Goal: Book appointment/travel/reservation

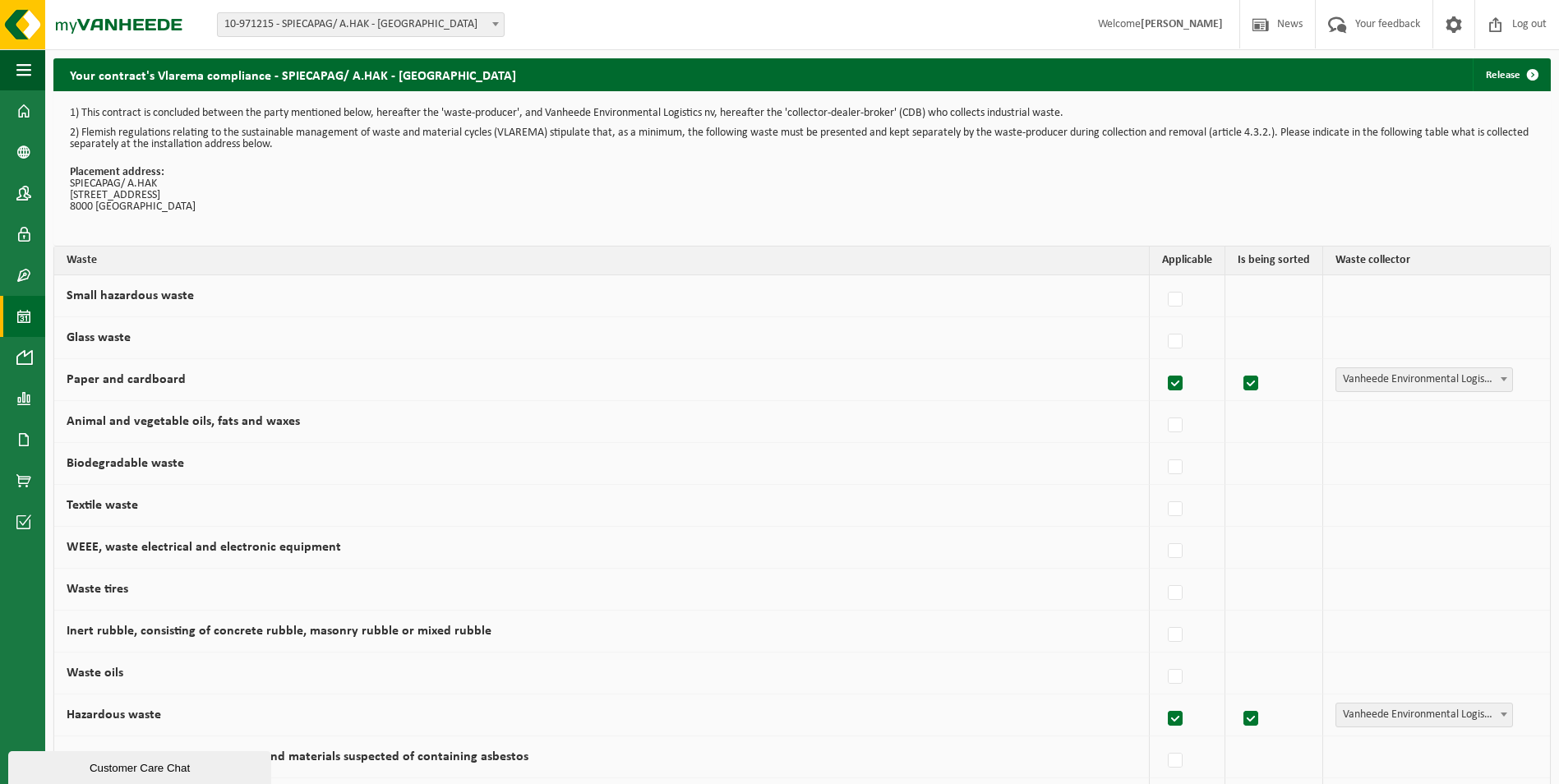
click at [24, 320] on span at bounding box center [24, 316] width 14 height 41
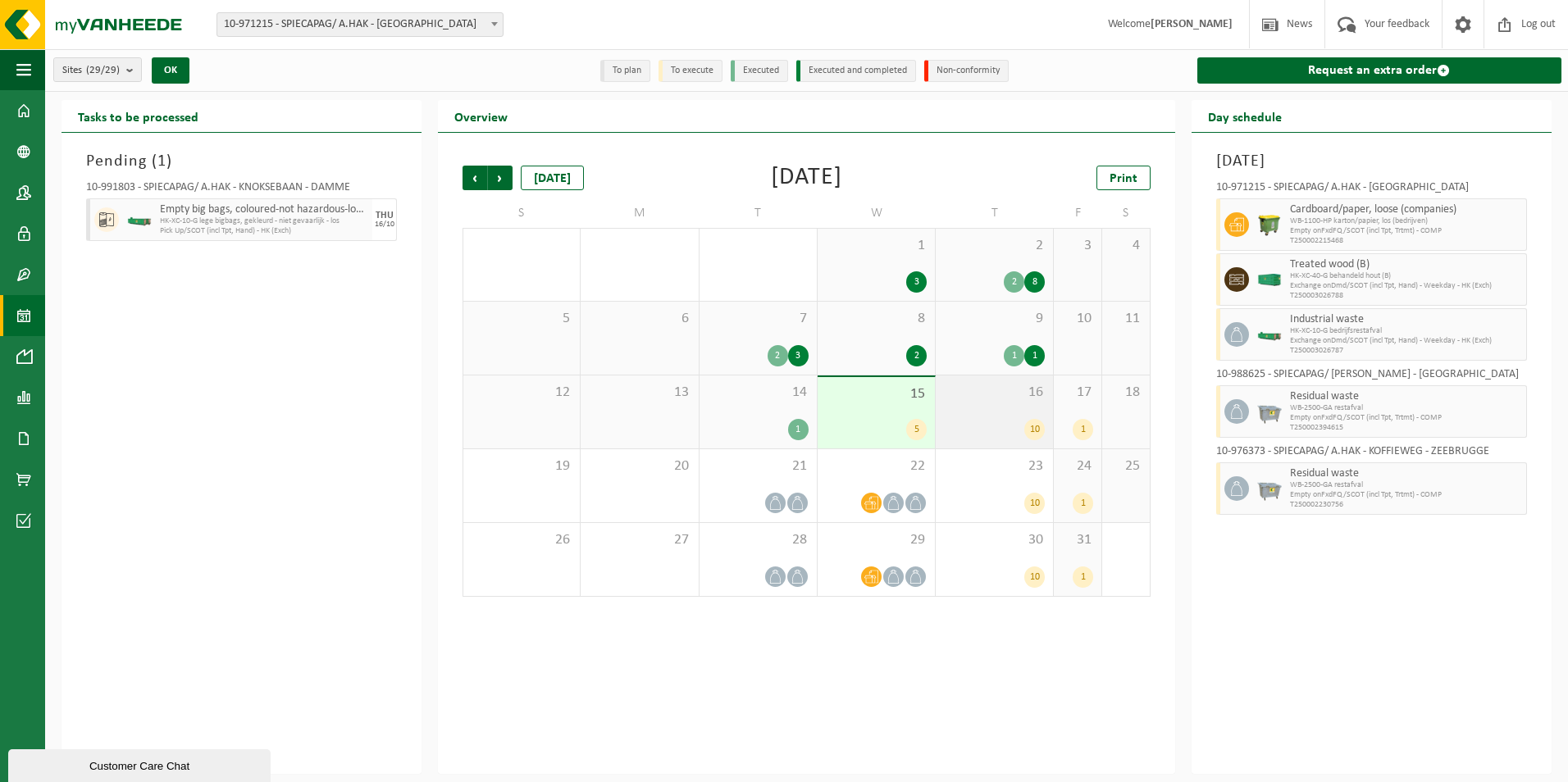
click at [1028, 419] on div "10" at bounding box center [994, 430] width 101 height 22
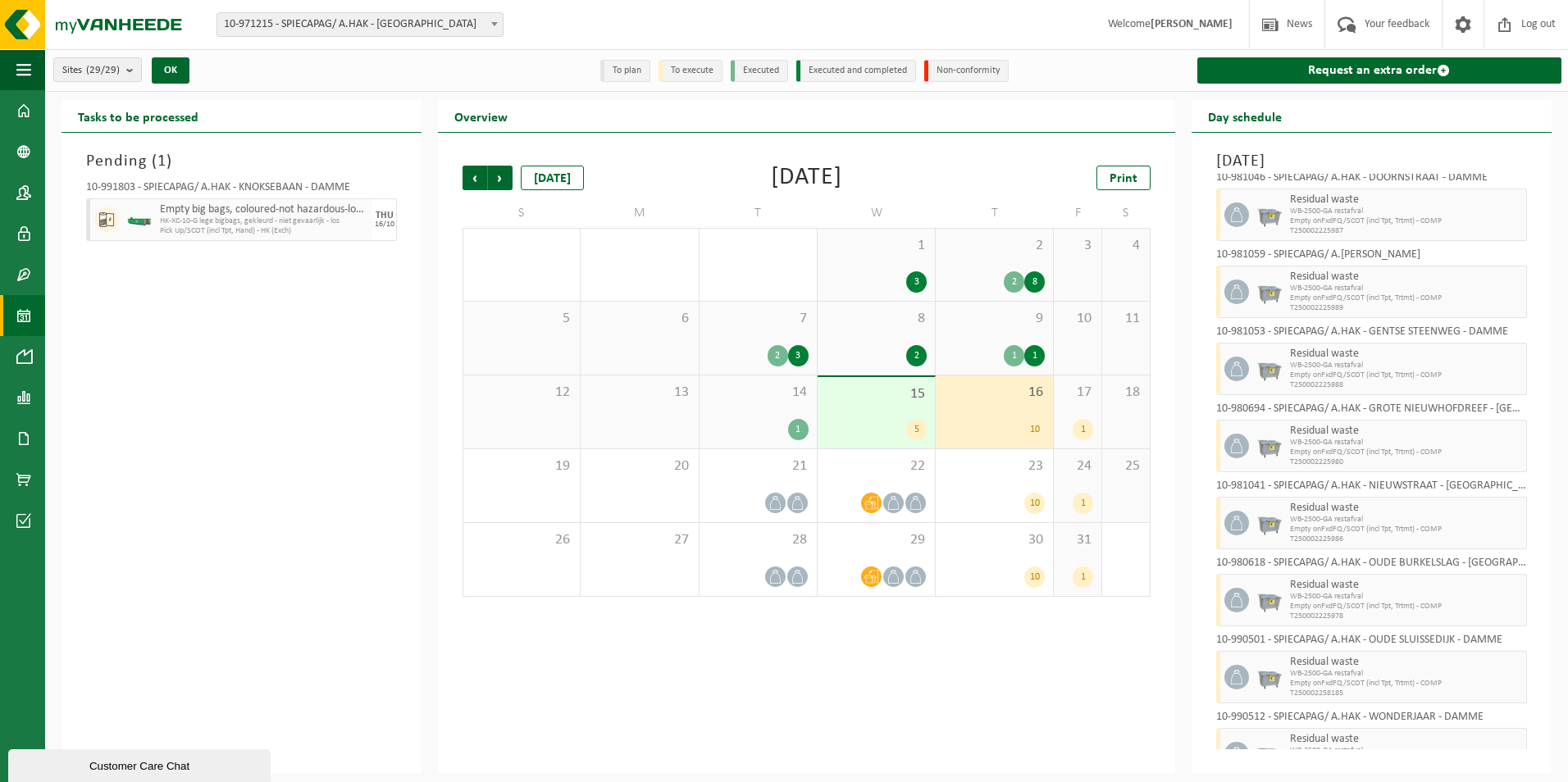
scroll to position [198, 0]
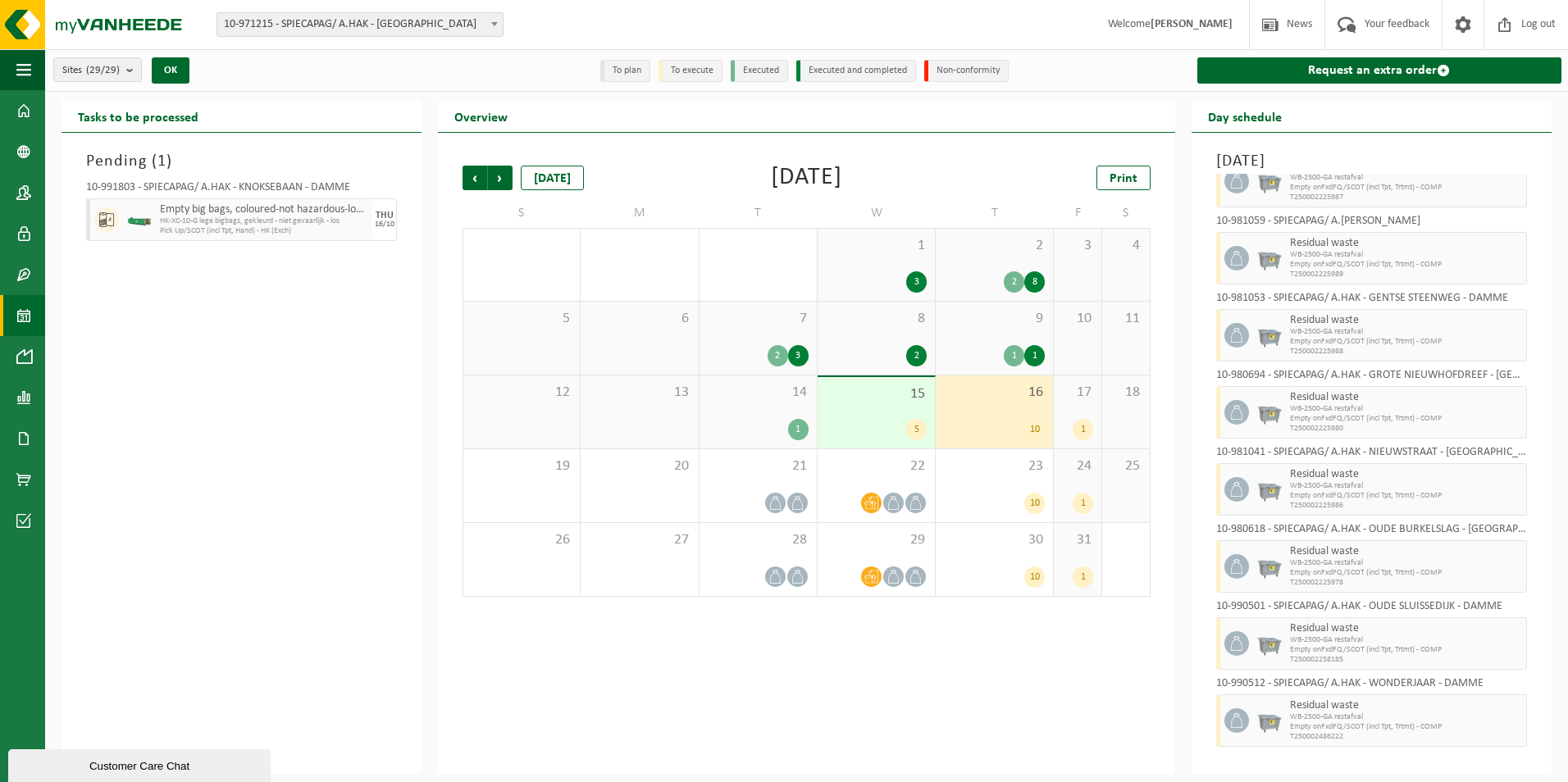
click at [1078, 417] on div "17 1" at bounding box center [1077, 412] width 48 height 73
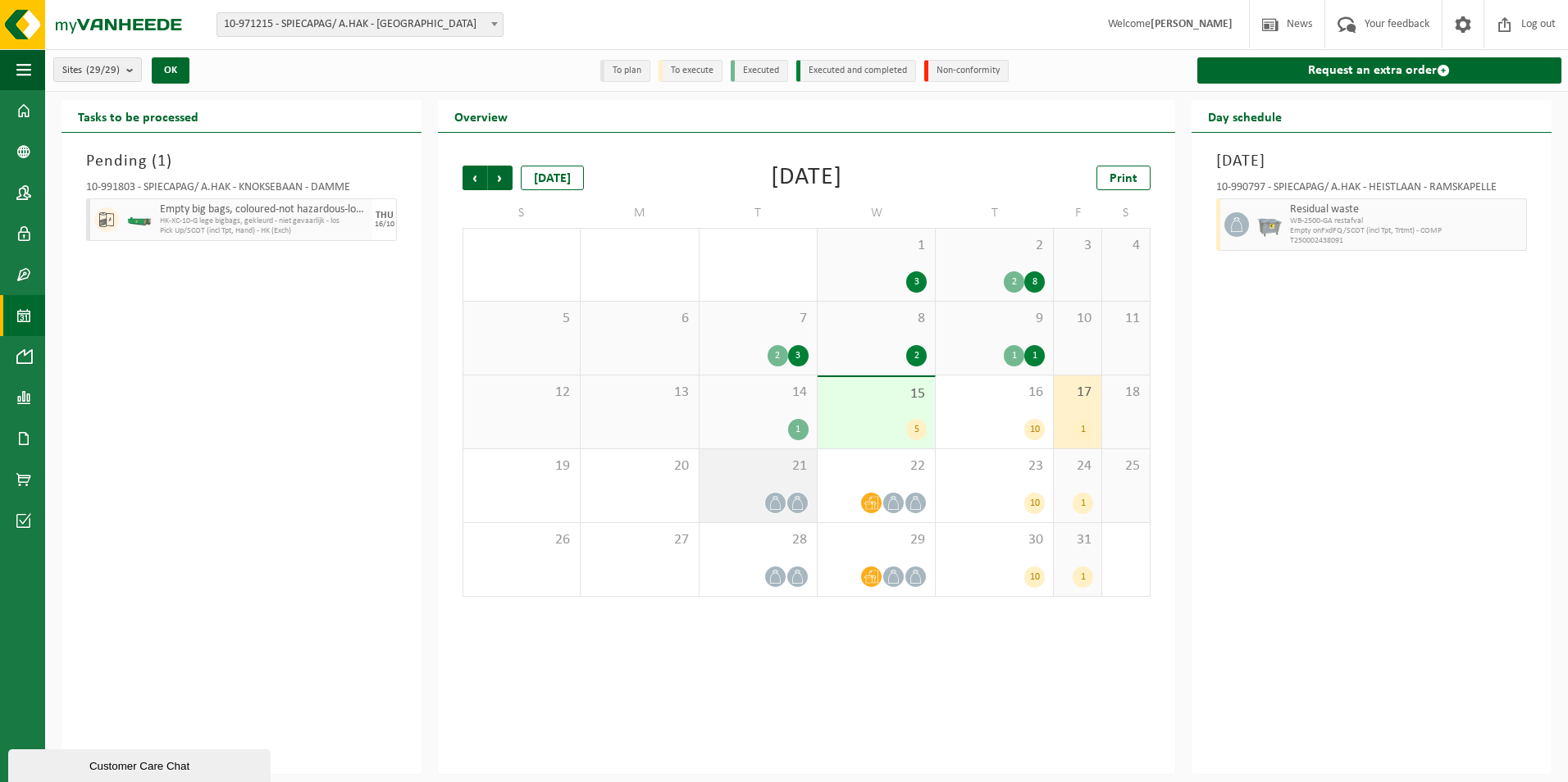
click at [754, 487] on div "21" at bounding box center [758, 485] width 117 height 73
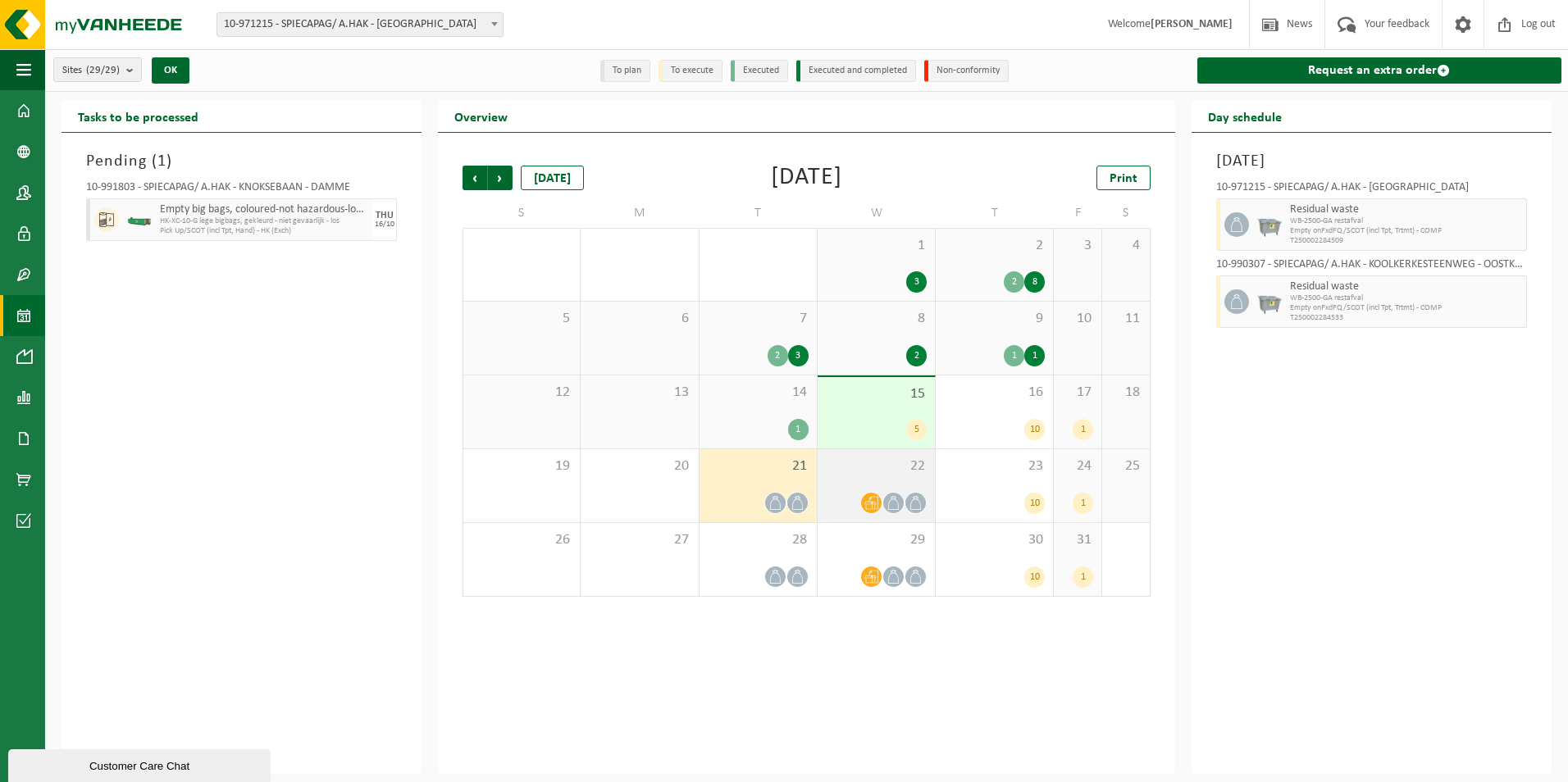
click at [876, 501] on icon at bounding box center [871, 502] width 14 height 14
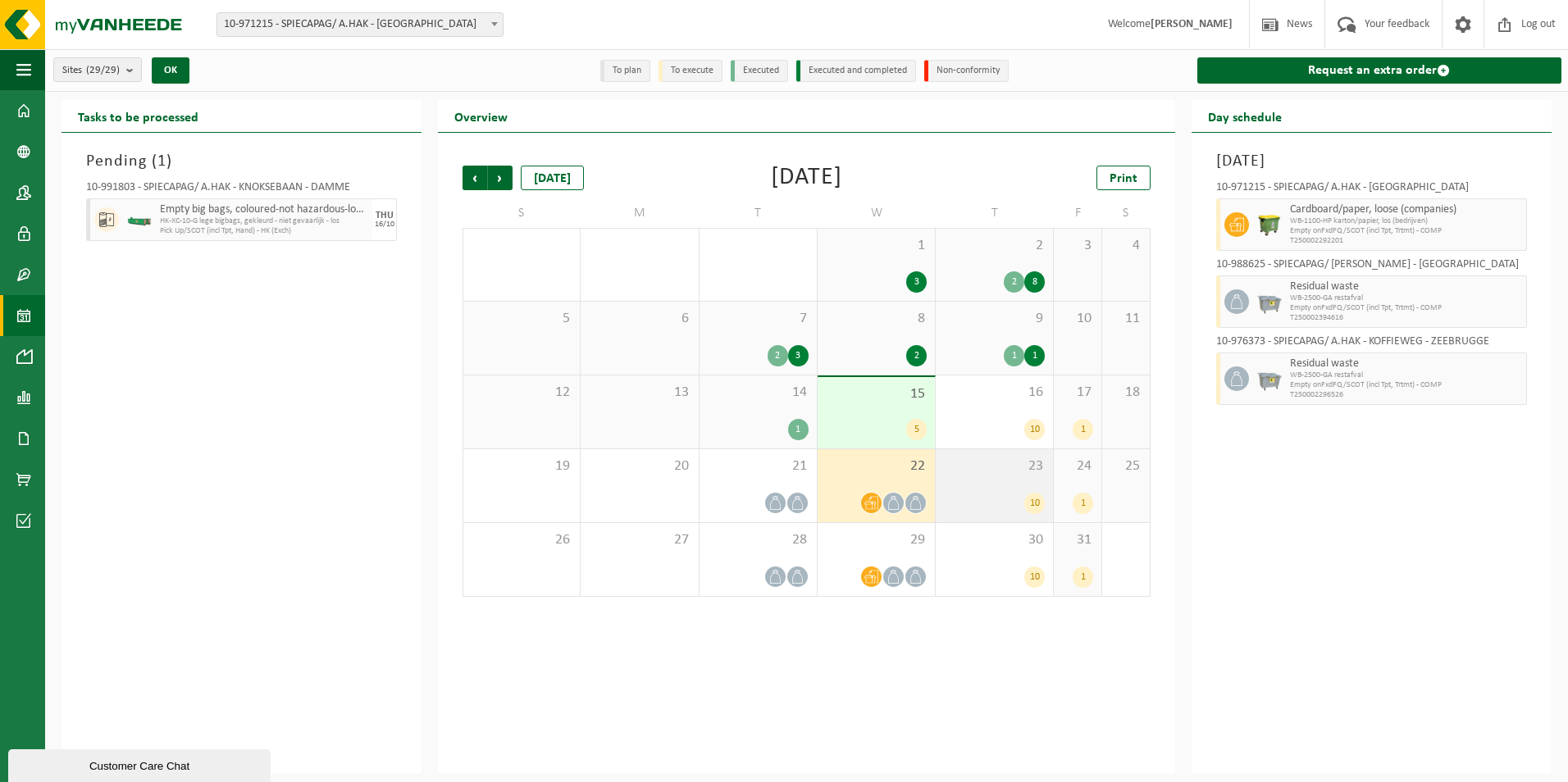
click at [1002, 509] on div "10" at bounding box center [994, 504] width 101 height 22
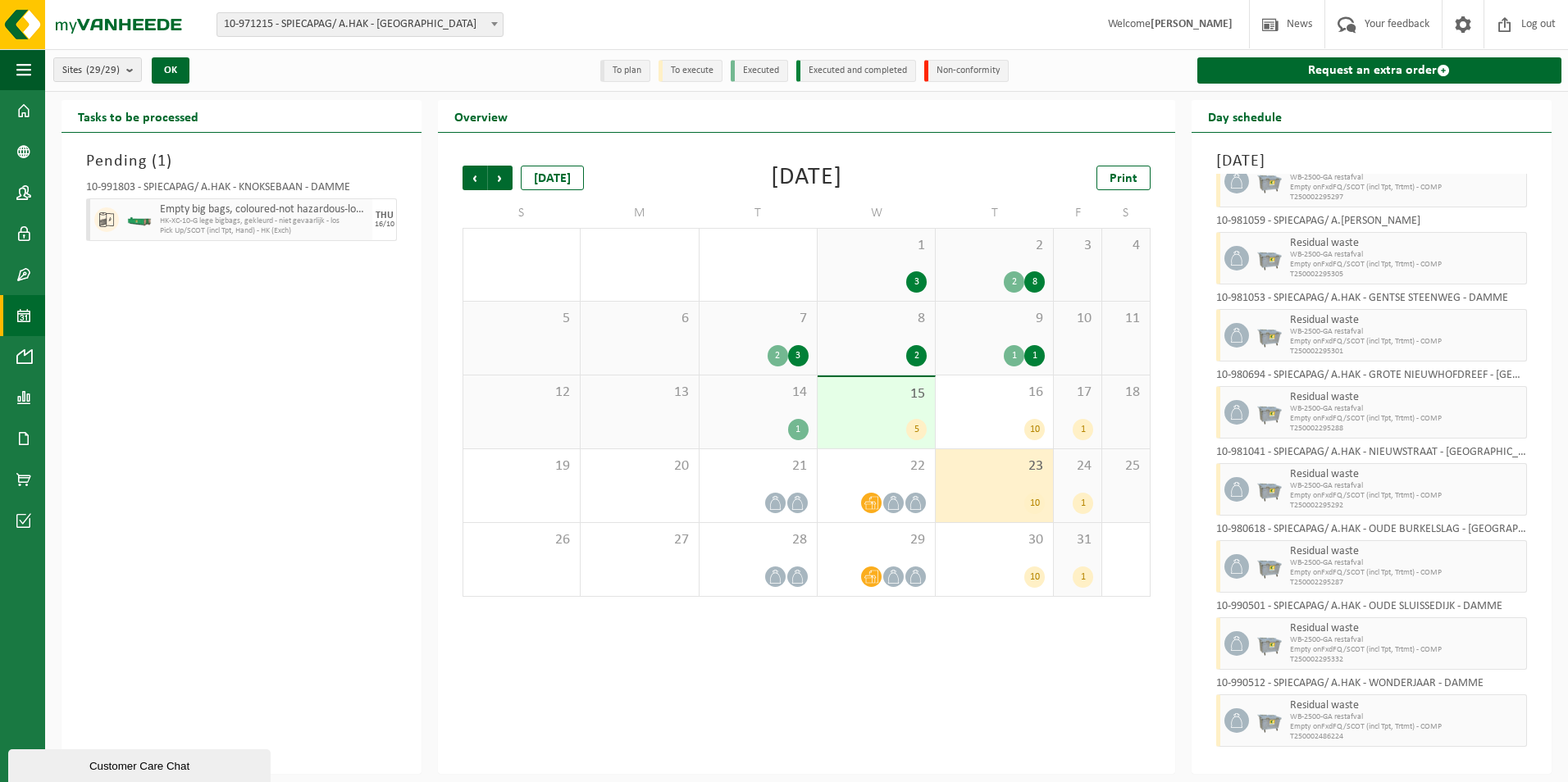
click at [1082, 493] on div "1" at bounding box center [1082, 504] width 21 height 22
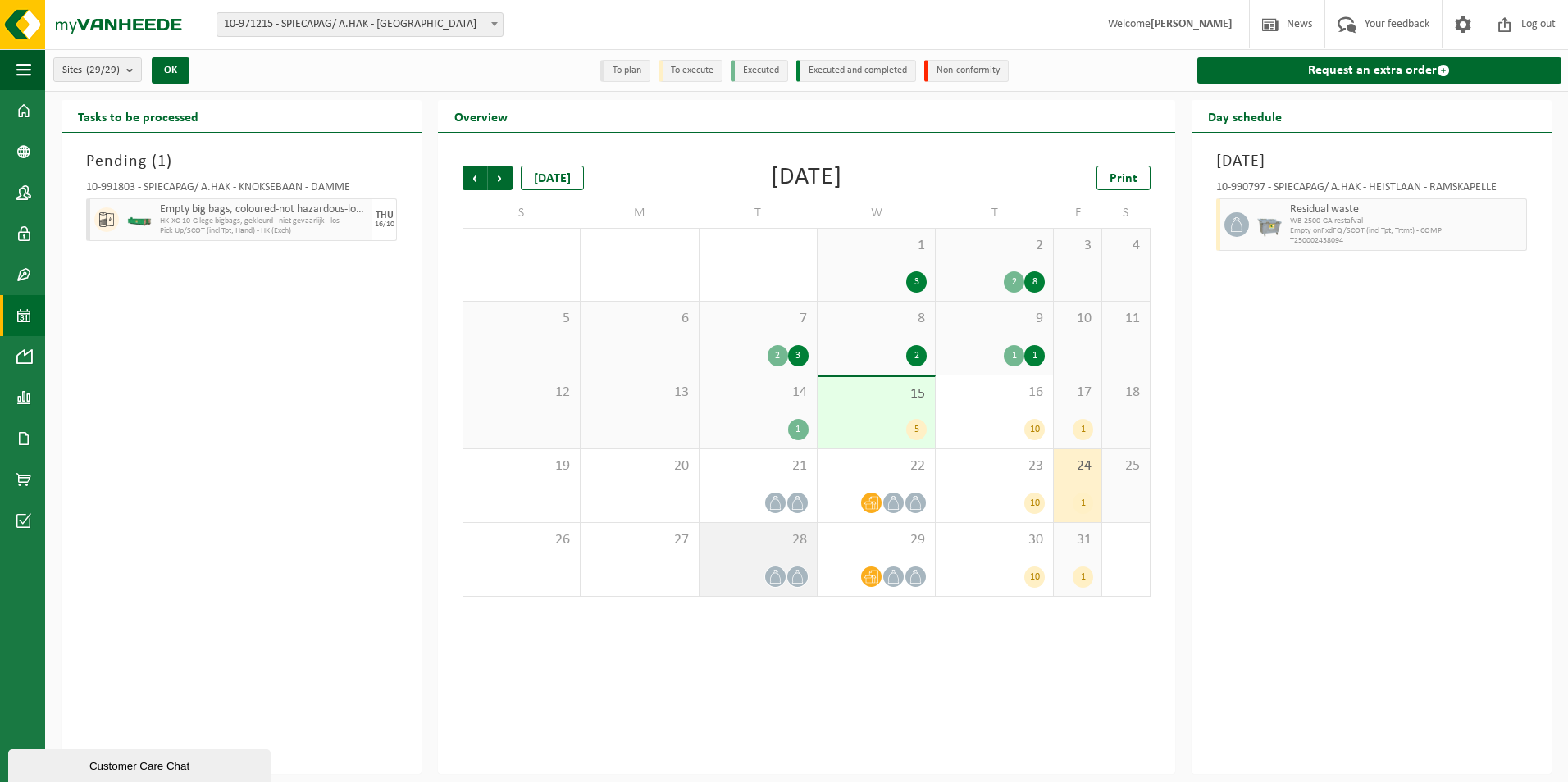
click at [802, 582] on icon at bounding box center [798, 576] width 11 height 14
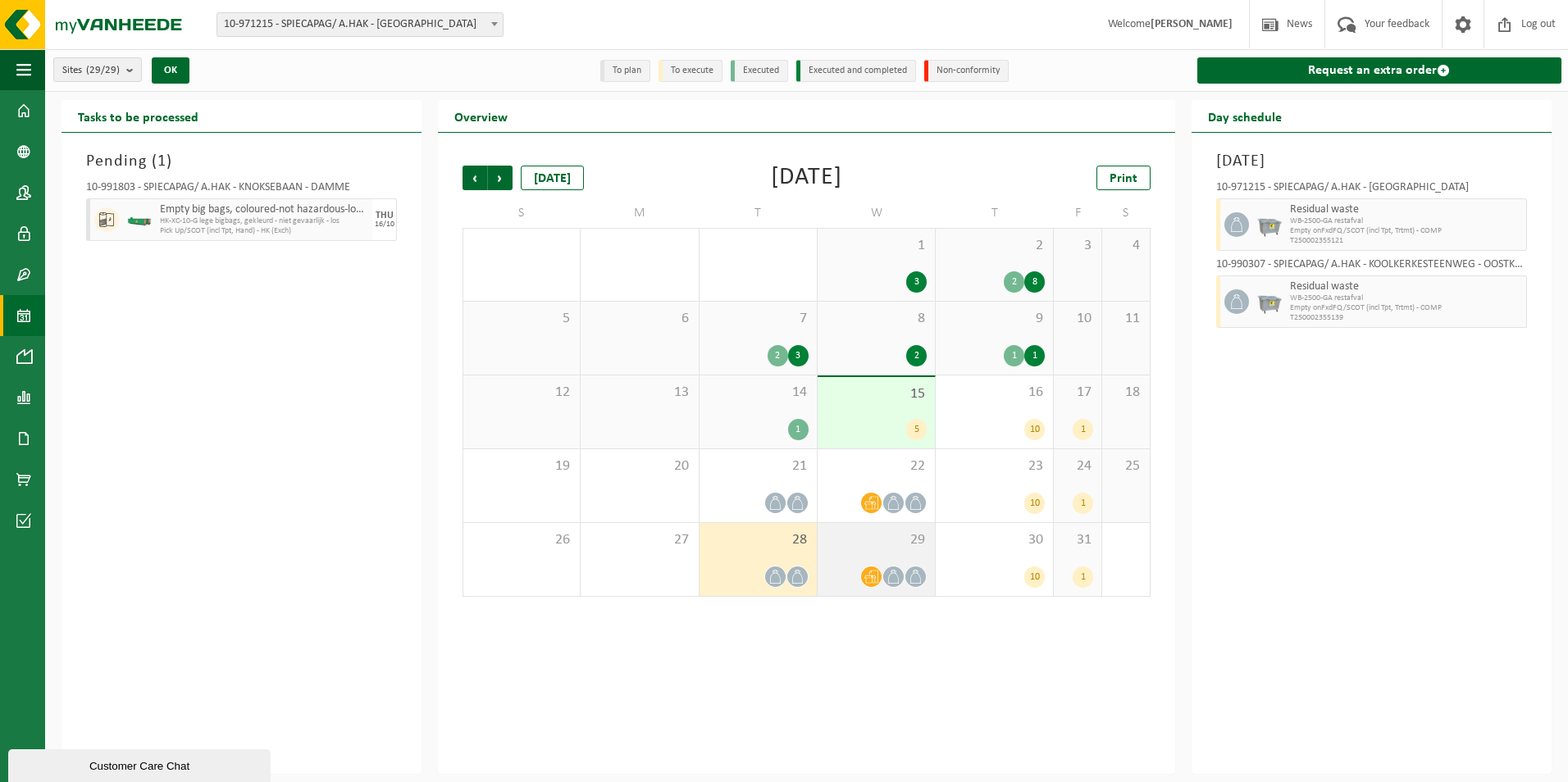
click at [894, 573] on icon at bounding box center [893, 576] width 11 height 14
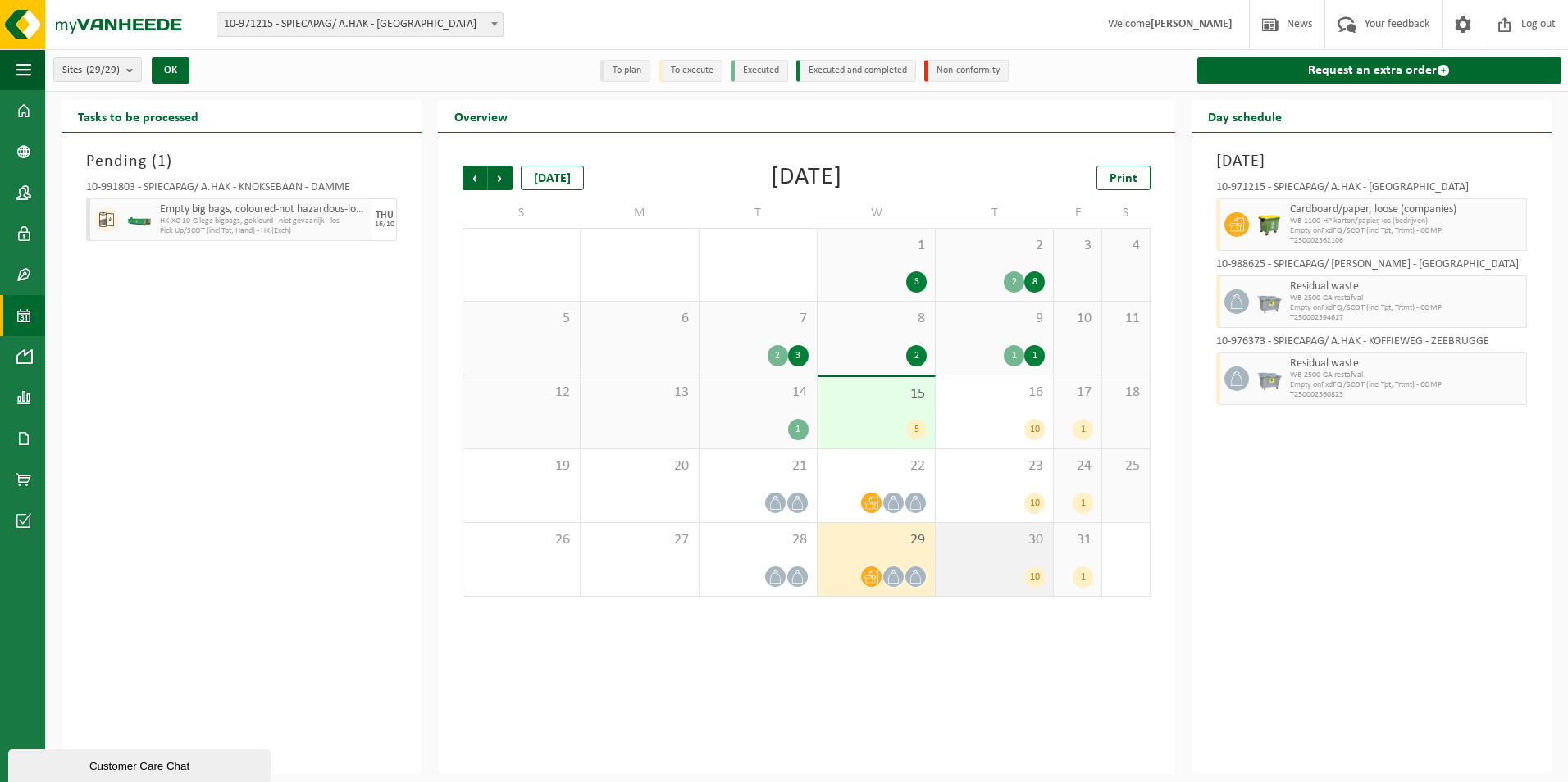
click at [1021, 570] on div "10" at bounding box center [994, 577] width 101 height 22
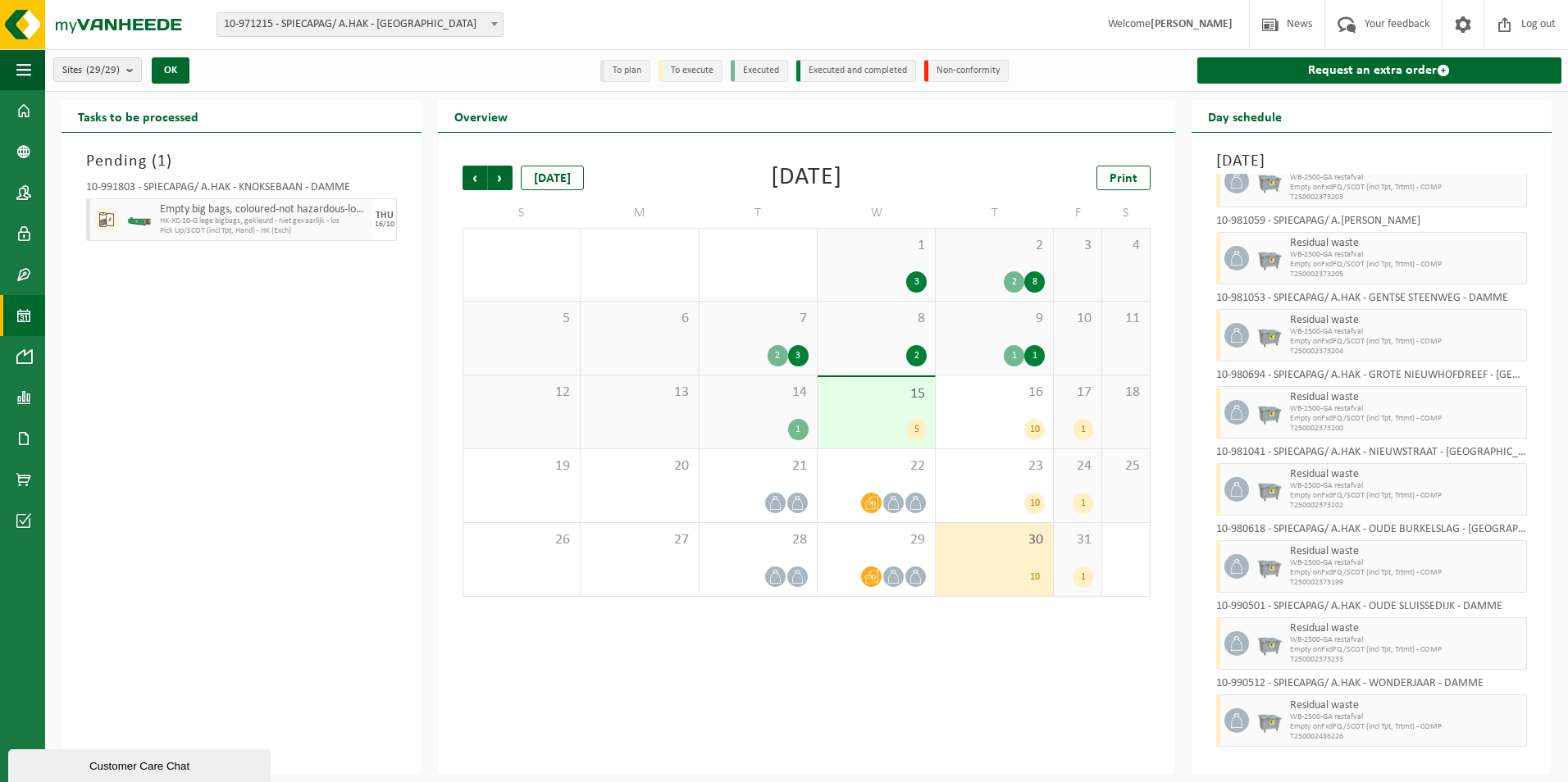
click at [1083, 573] on div "1" at bounding box center [1082, 577] width 21 height 22
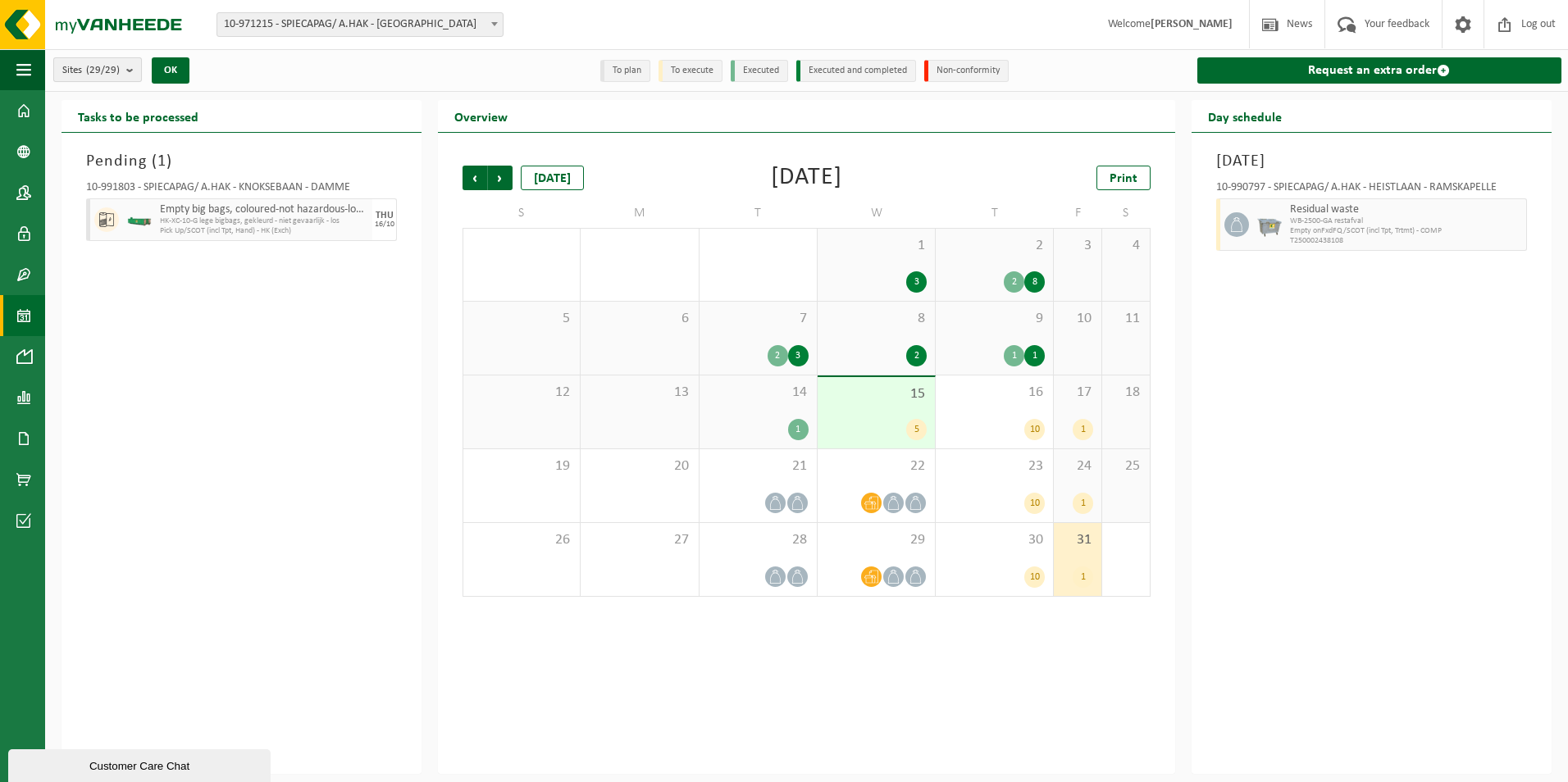
click at [102, 72] on count "(29/29)" at bounding box center [102, 70] width 33 height 11
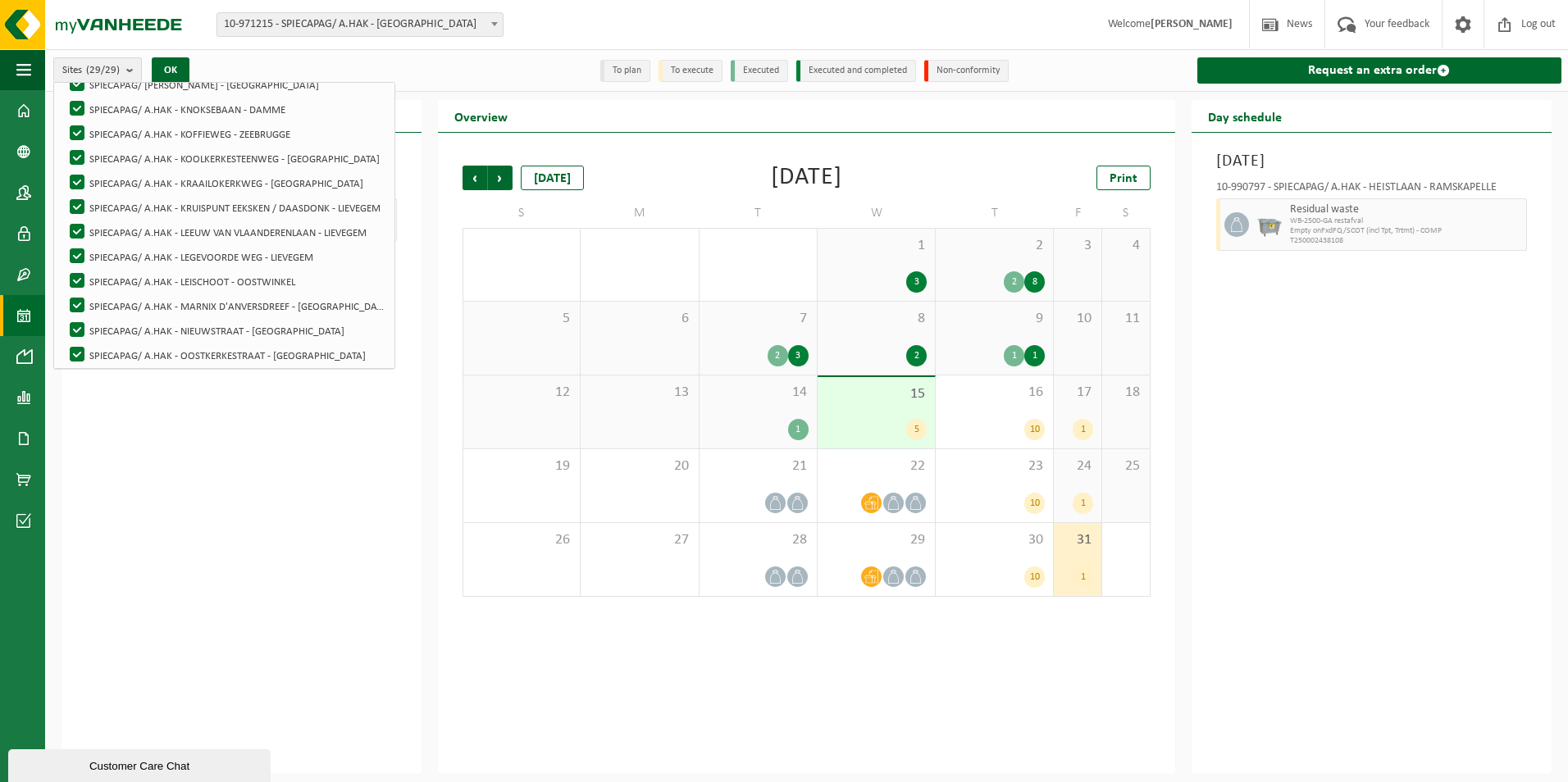
scroll to position [410, 0]
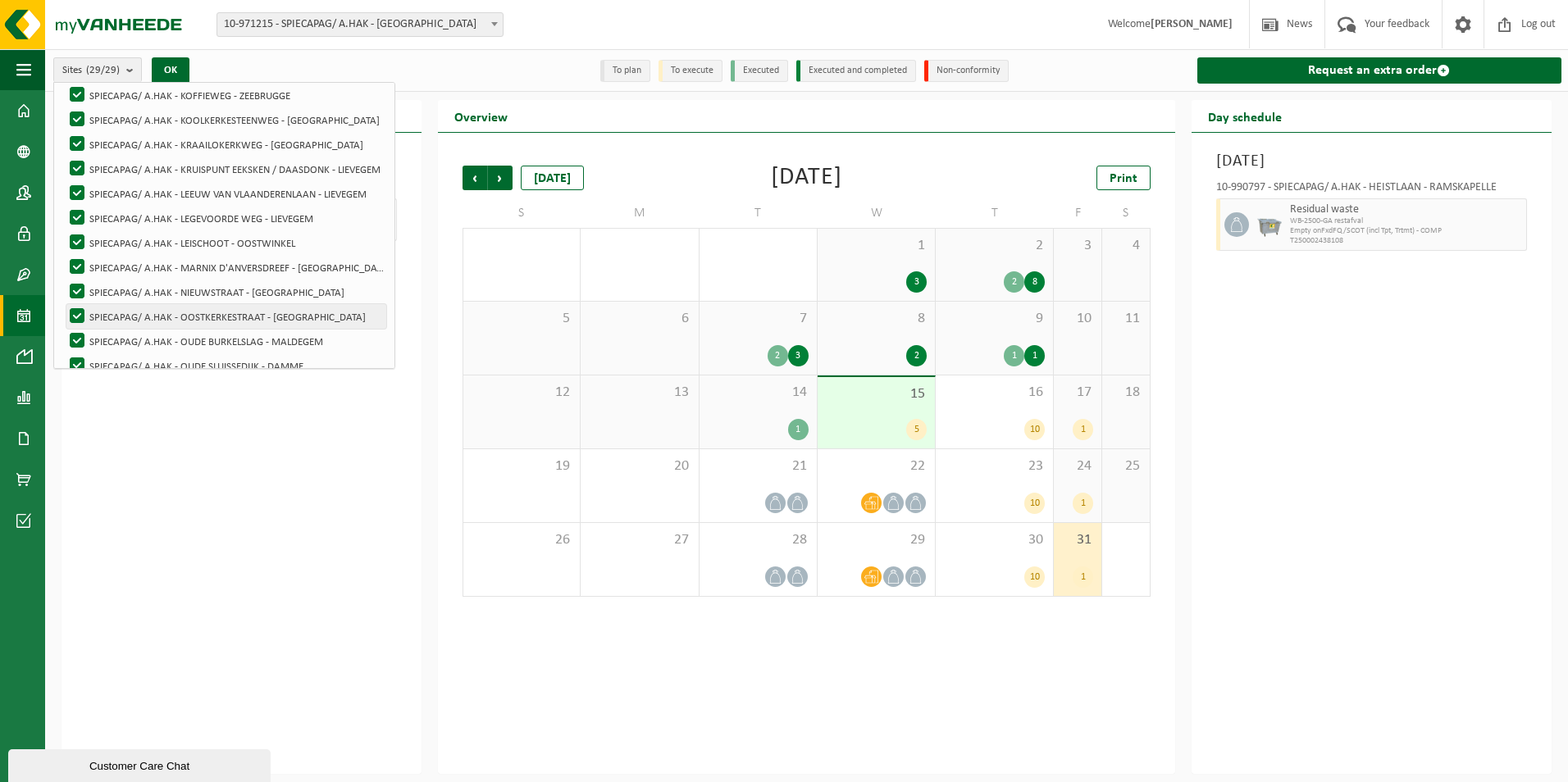
click at [262, 314] on label "SPIECAPAG/ A.HAK - OOSTKERKESTRAAT - [GEOGRAPHIC_DATA]" at bounding box center [227, 316] width 320 height 24
click at [64, 304] on input "SPIECAPAG/ A.HAK - OOSTKERKESTRAAT - [GEOGRAPHIC_DATA]" at bounding box center [63, 303] width 1 height 1
click at [82, 313] on label "SPIECAPAG/ A.HAK - OOSTKERKESTRAAT - [GEOGRAPHIC_DATA]" at bounding box center [227, 316] width 320 height 24
click at [64, 304] on input "SPIECAPAG/ A.HAK - OOSTKERKESTRAAT - [GEOGRAPHIC_DATA]" at bounding box center [63, 303] width 1 height 1
checkbox input "true"
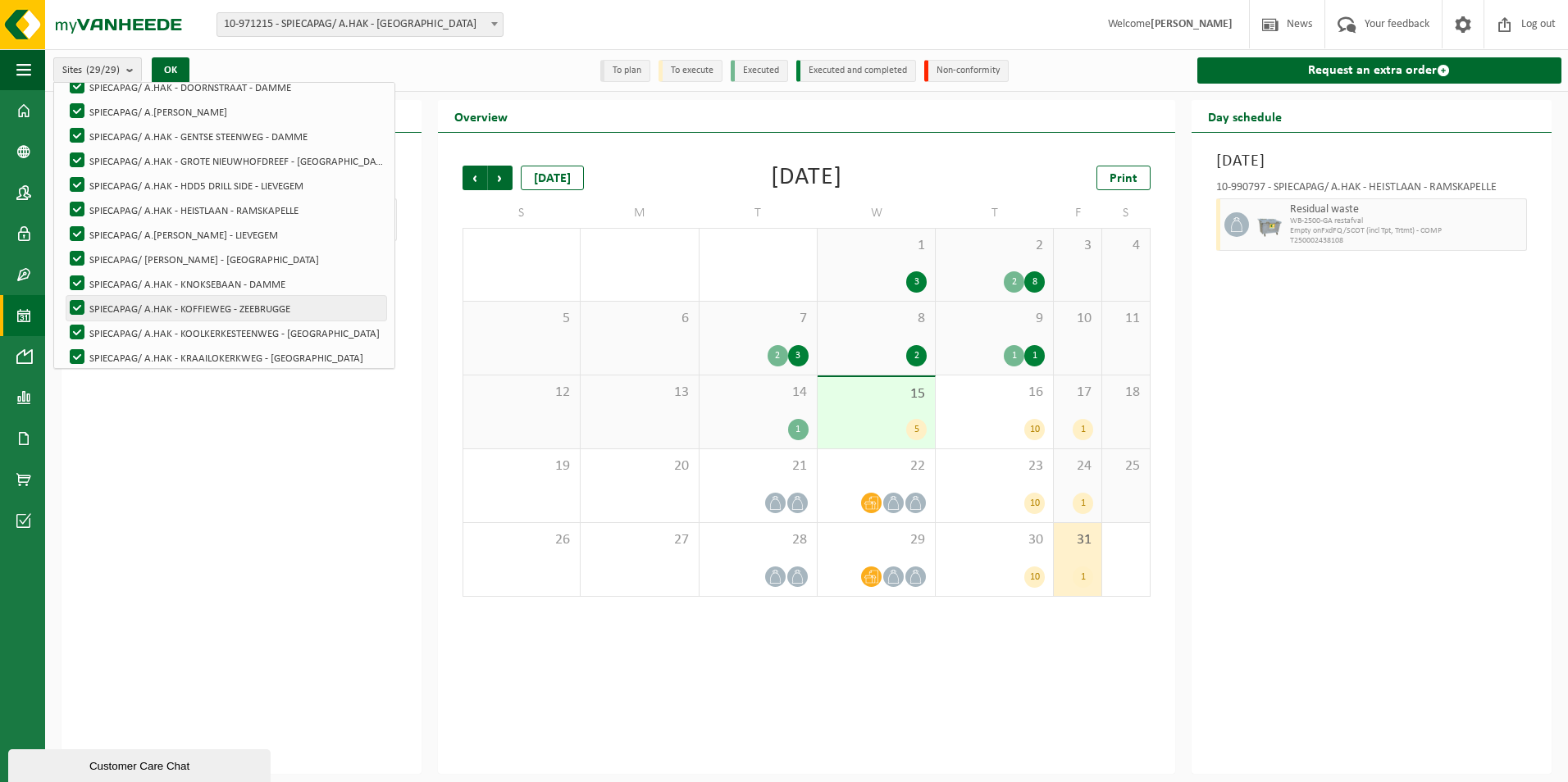
scroll to position [279, 0]
